Goal: Task Accomplishment & Management: Use online tool/utility

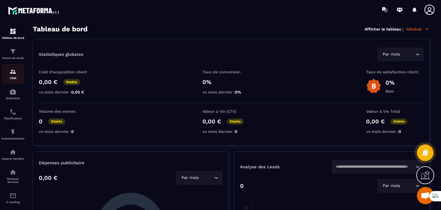
scroll to position [42, 0]
click at [11, 78] on p "CRM" at bounding box center [12, 77] width 23 height 3
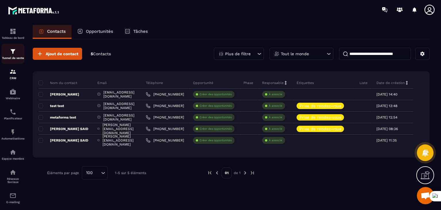
click at [11, 54] on img at bounding box center [12, 51] width 7 height 7
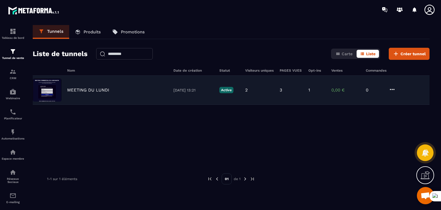
click at [72, 93] on div "MEETING DU LUNDI [DATE] 13:21 Active 2 3 1 0,00 € 0" at bounding box center [231, 90] width 397 height 29
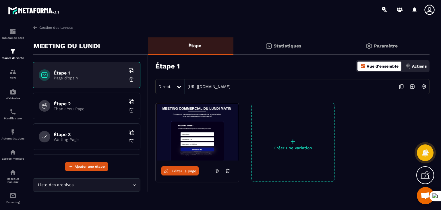
click at [80, 101] on h6 "Étape 2" at bounding box center [90, 103] width 72 height 5
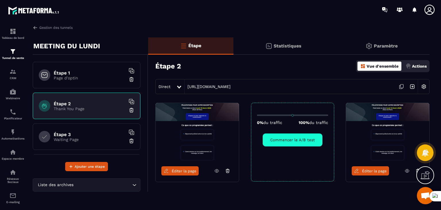
click at [83, 68] on div "Étape 1 Page d'optin" at bounding box center [87, 75] width 108 height 26
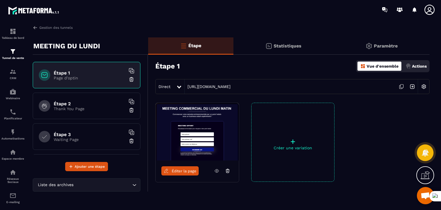
click at [78, 99] on div "Étape 2 Thank You Page" at bounding box center [87, 105] width 108 height 26
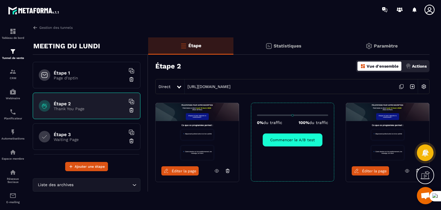
click at [339, 117] on div "Éditer la page 0% du traffic 100% du traffic Commencer le A/B test Éditer la pa…" at bounding box center [289, 156] width 282 height 107
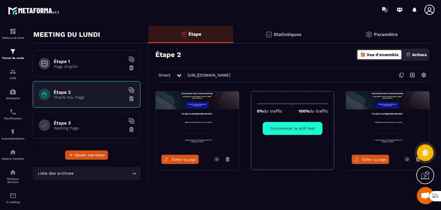
scroll to position [20, 0]
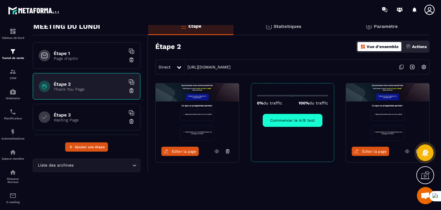
click at [184, 151] on span "Éditer la page" at bounding box center [184, 151] width 25 height 4
